Goal: Transaction & Acquisition: Purchase product/service

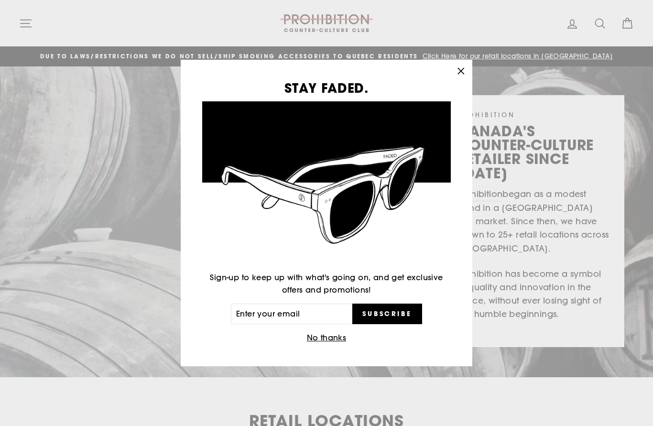
click at [463, 71] on icon "button" at bounding box center [460, 70] width 13 height 13
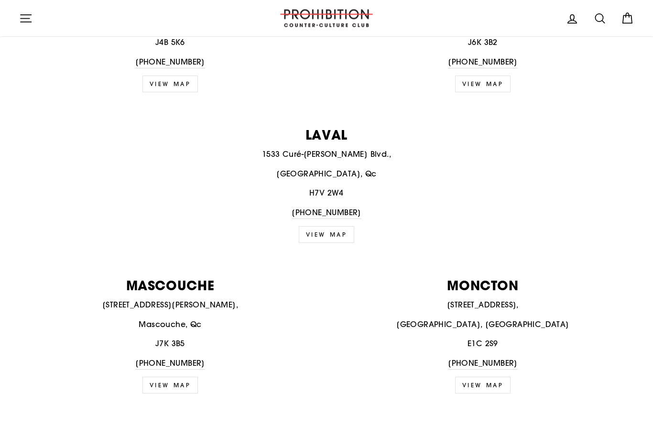
scroll to position [625, 0]
click at [180, 281] on p "MASCOUCHE" at bounding box center [170, 285] width 302 height 13
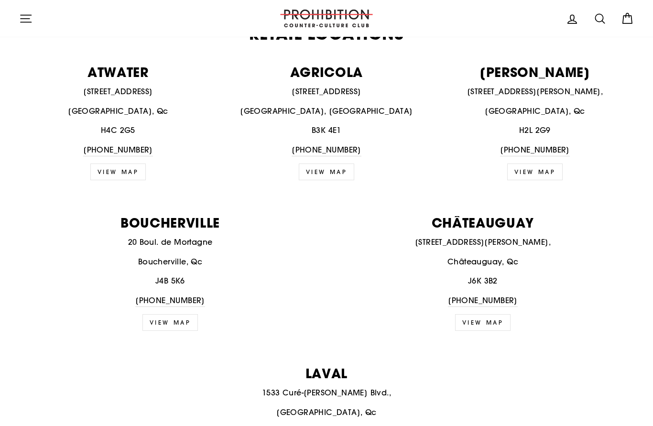
scroll to position [274, 0]
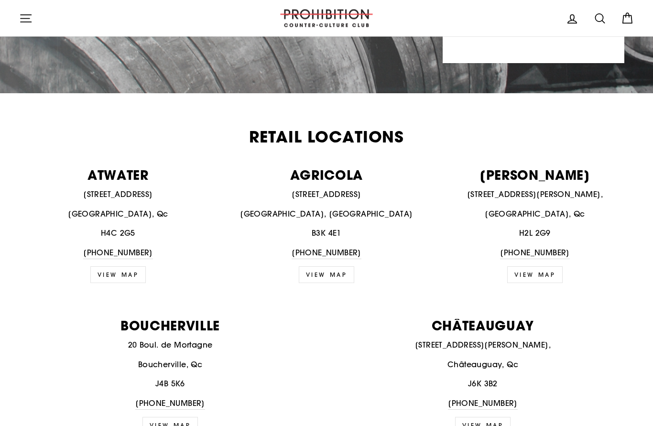
click at [334, 17] on img at bounding box center [327, 19] width 96 height 18
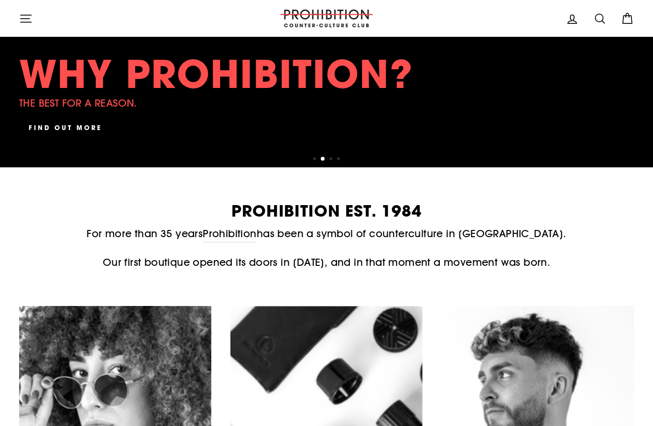
scroll to position [257, 0]
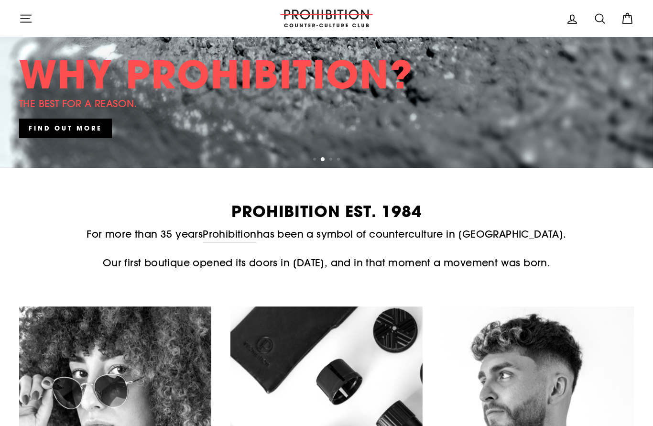
click at [632, 19] on icon at bounding box center [626, 18] width 13 height 13
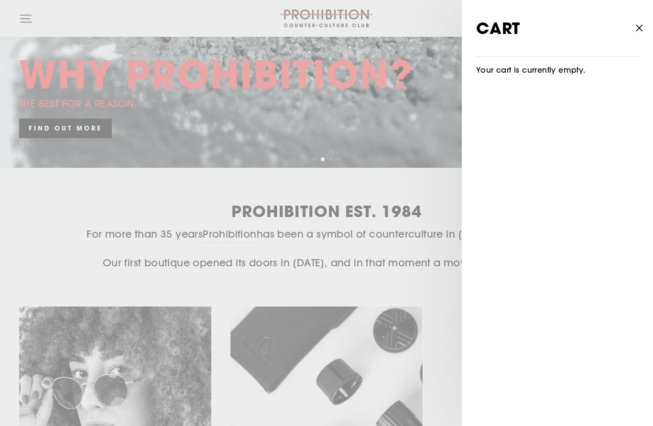
click at [637, 25] on icon "button" at bounding box center [638, 27] width 13 height 13
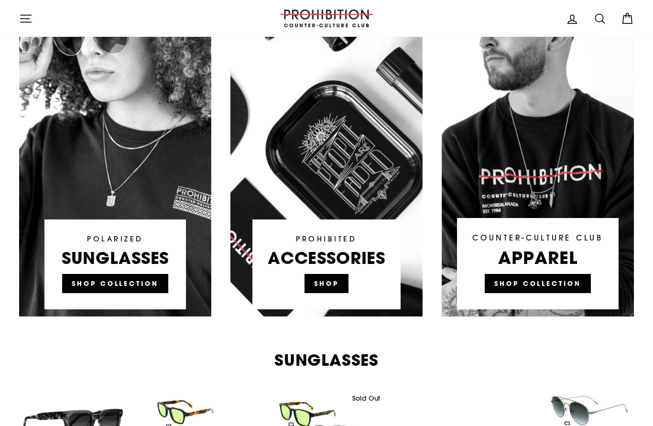
scroll to position [596, 0]
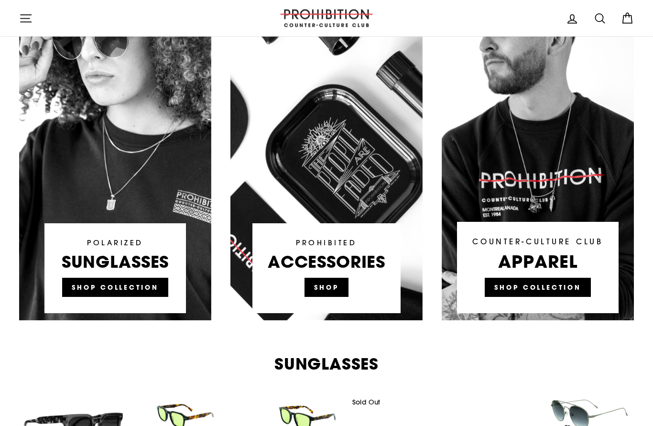
click at [597, 22] on icon at bounding box center [599, 18] width 13 height 13
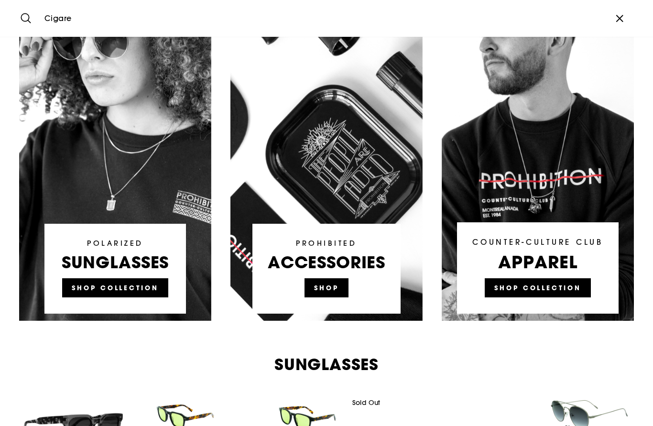
type input "Cigare"
click at [29, 18] on button "Search" at bounding box center [29, 18] width 21 height 22
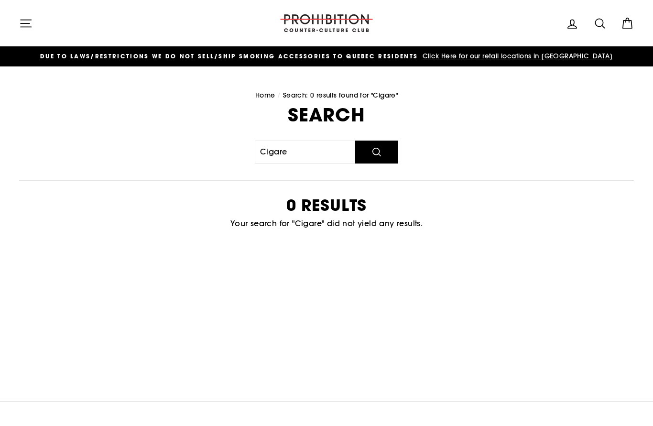
click at [31, 20] on icon "button" at bounding box center [26, 23] width 11 height 7
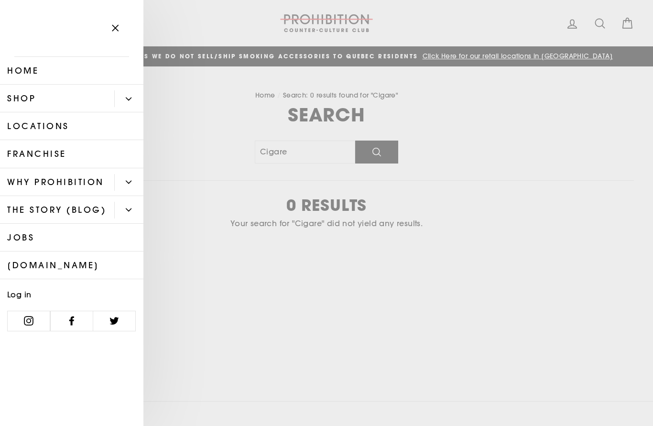
click at [63, 262] on link "[DOMAIN_NAME]" at bounding box center [71, 265] width 143 height 28
